Goal: Find specific page/section: Find specific page/section

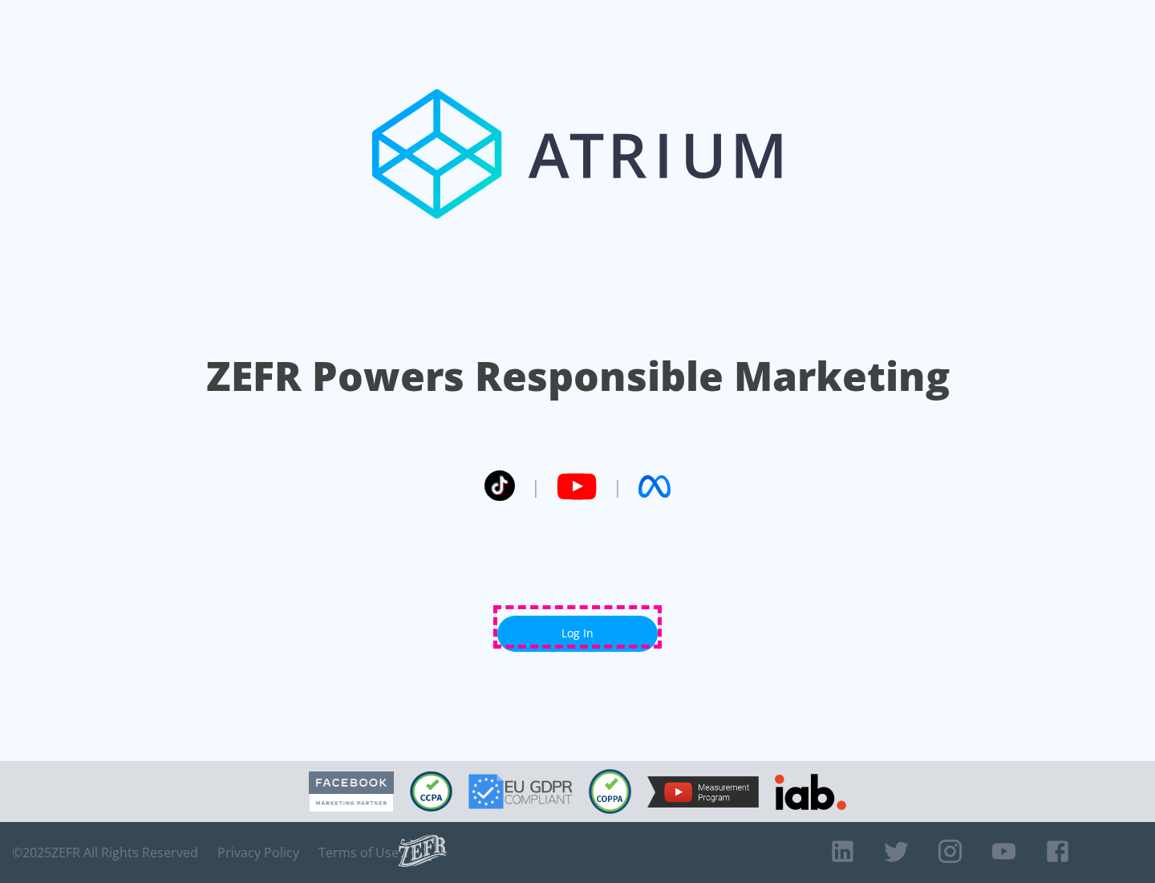
click at [578, 627] on link "Log In" at bounding box center [577, 633] width 160 height 36
